Goal: Transaction & Acquisition: Book appointment/travel/reservation

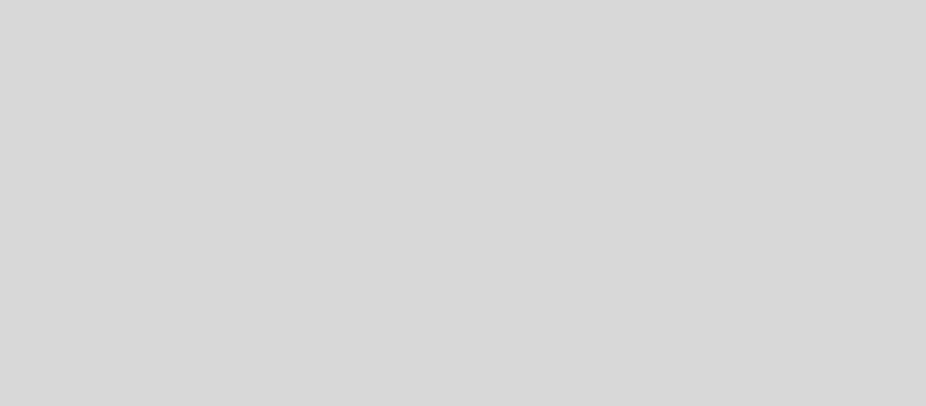
select select "pt"
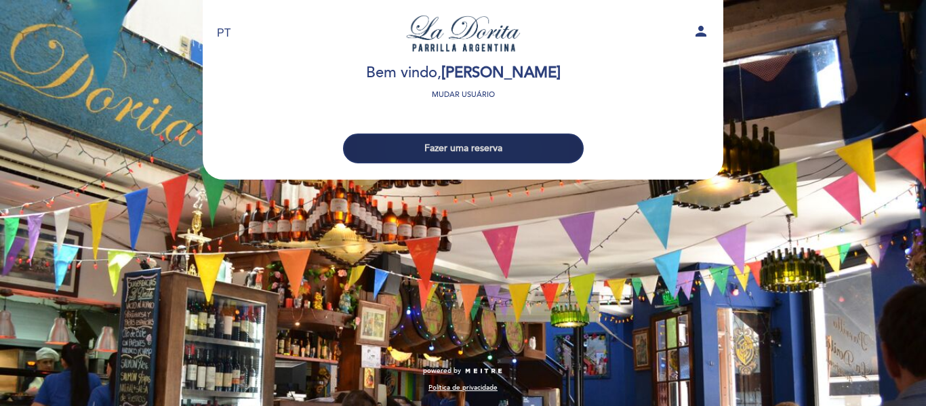
click at [476, 149] on button "Fazer uma reserva" at bounding box center [463, 148] width 241 height 30
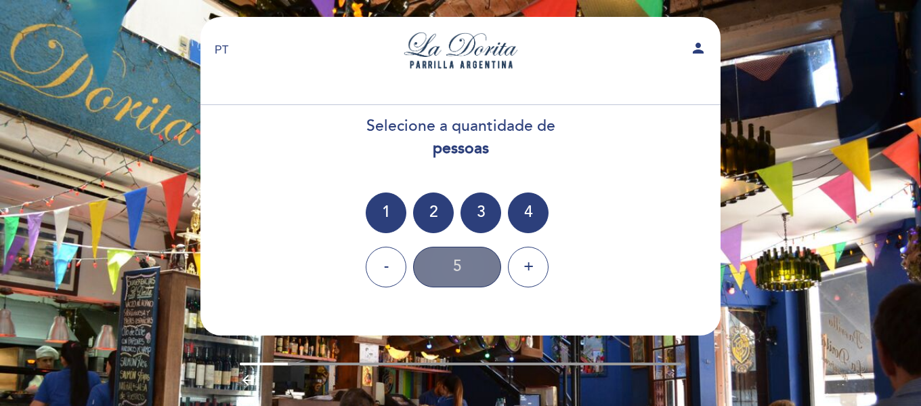
click at [463, 269] on div "5" at bounding box center [457, 267] width 88 height 41
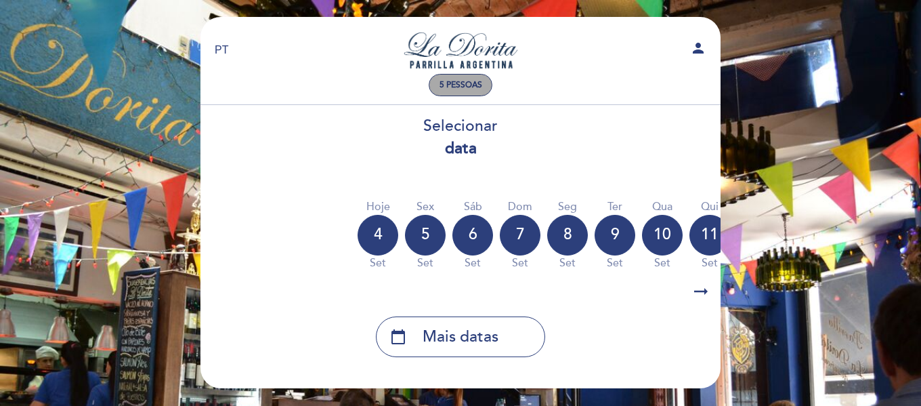
click at [455, 85] on span "5 pessoas" at bounding box center [461, 85] width 43 height 10
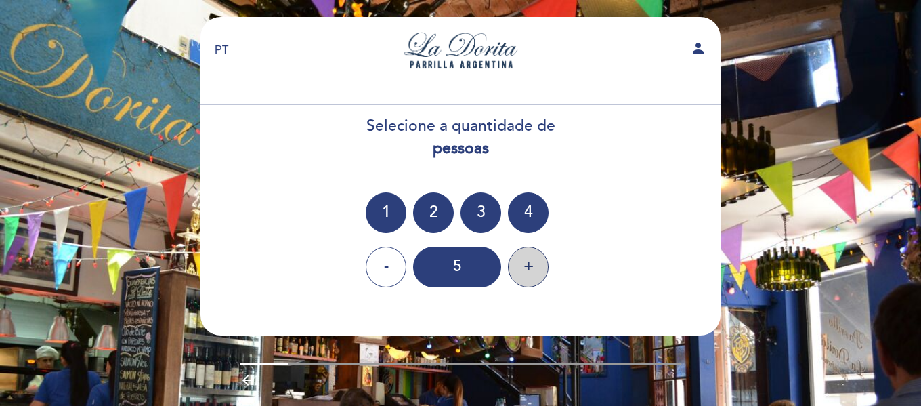
click at [543, 265] on div "+" at bounding box center [528, 267] width 41 height 41
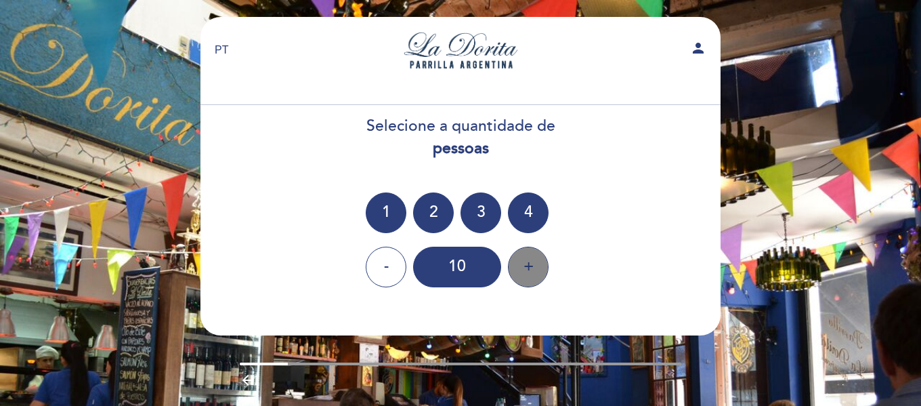
click at [543, 265] on div "+" at bounding box center [528, 267] width 41 height 41
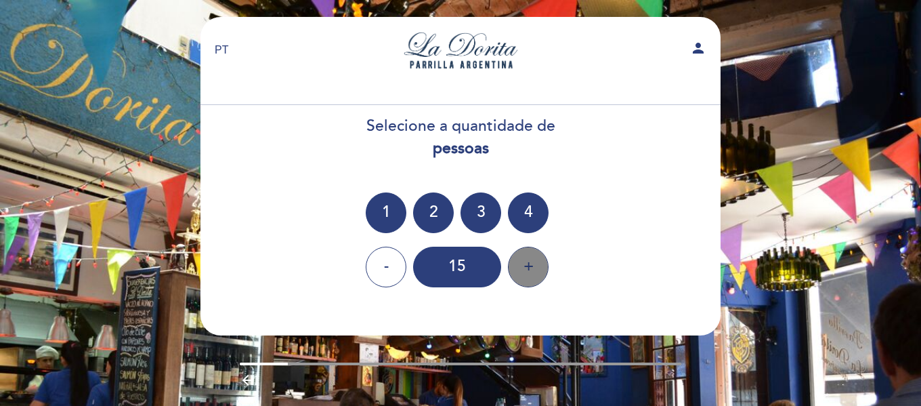
click at [543, 265] on div "+" at bounding box center [528, 267] width 41 height 41
click at [388, 265] on div "-" at bounding box center [386, 267] width 41 height 41
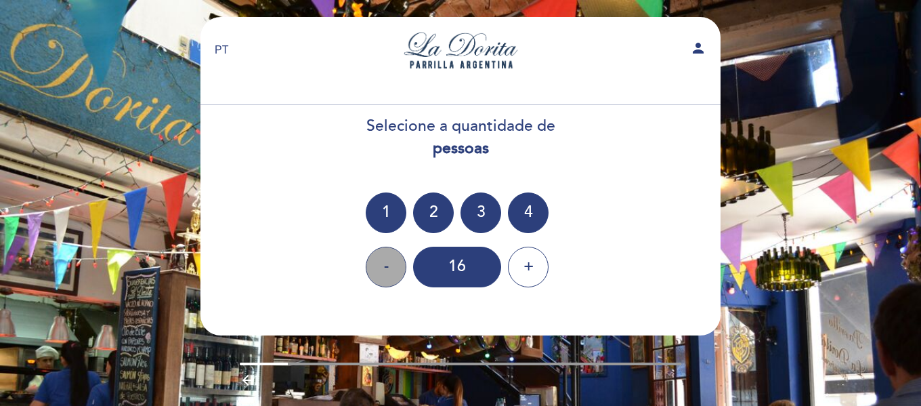
click at [388, 265] on div "-" at bounding box center [386, 267] width 41 height 41
click at [533, 264] on div "+" at bounding box center [528, 267] width 41 height 41
click at [534, 264] on div "+" at bounding box center [528, 267] width 41 height 41
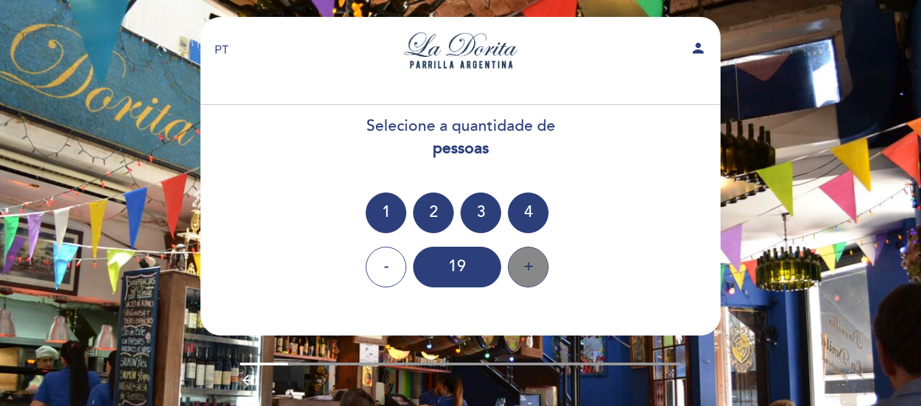
click at [534, 264] on div "+" at bounding box center [528, 267] width 41 height 41
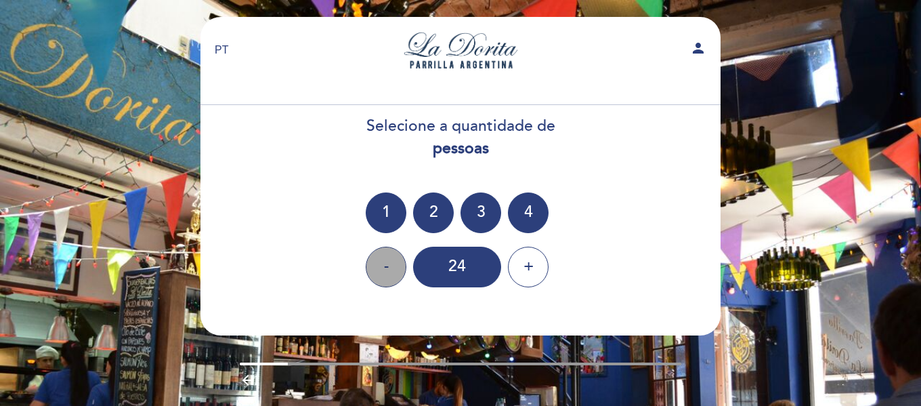
click at [386, 265] on div "-" at bounding box center [386, 267] width 41 height 41
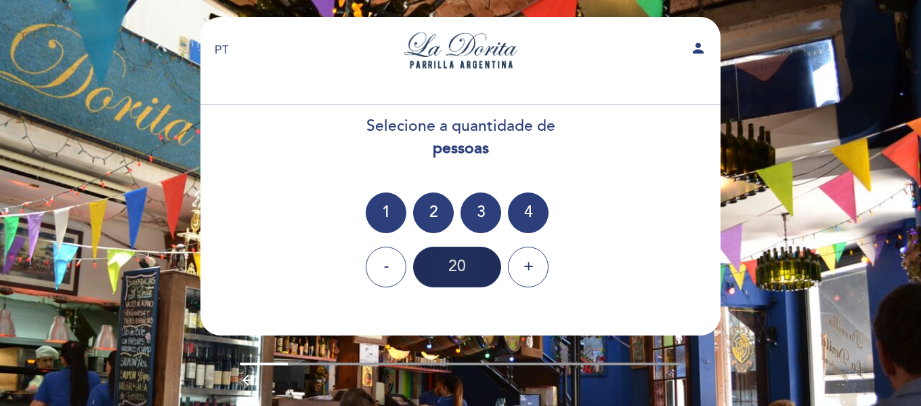
click at [449, 265] on div "20" at bounding box center [457, 267] width 88 height 41
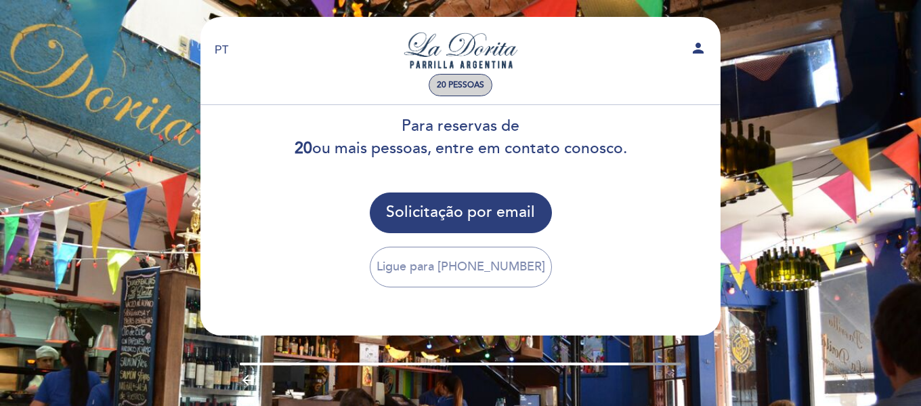
click at [474, 81] on span "20 pessoas" at bounding box center [460, 85] width 47 height 10
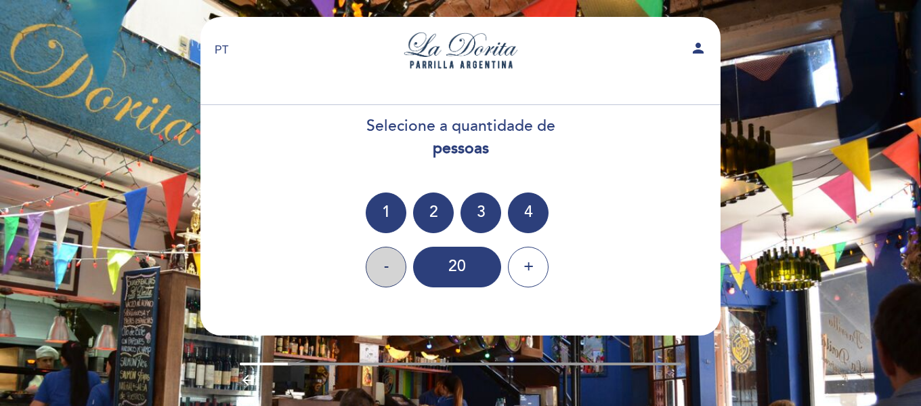
click at [391, 257] on div "-" at bounding box center [386, 267] width 41 height 41
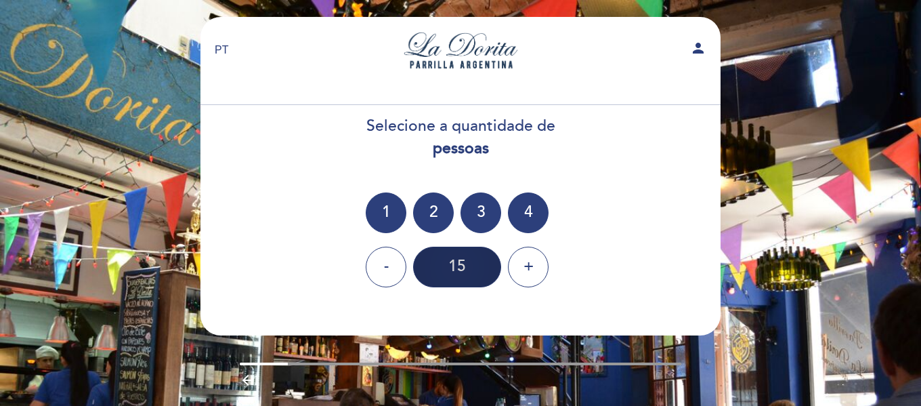
click at [478, 264] on div "15" at bounding box center [457, 267] width 88 height 41
